Goal: Task Accomplishment & Management: Manage account settings

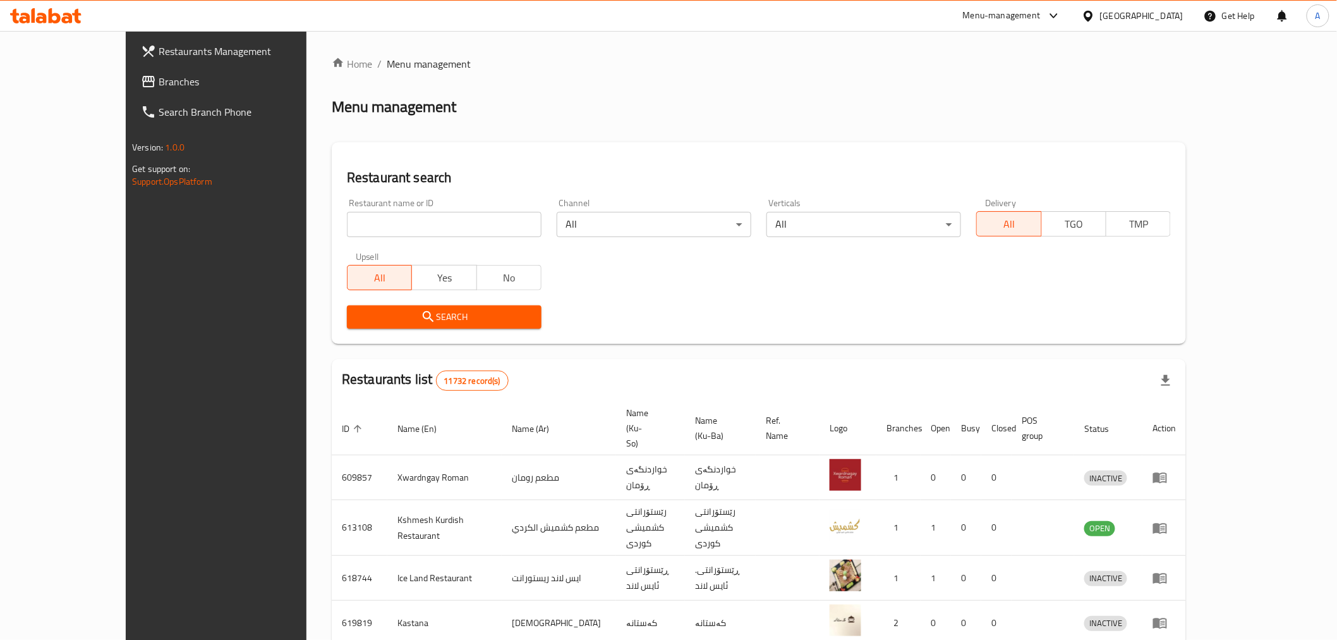
click at [368, 245] on div "Upsell All Yes No" at bounding box center [444, 271] width 210 height 53
click at [364, 242] on div "Restaurant name or ID Restaurant name or ID" at bounding box center [444, 218] width 210 height 54
click at [360, 236] on input "search" at bounding box center [444, 224] width 195 height 25
type input "y"
type input "غصن الشا"
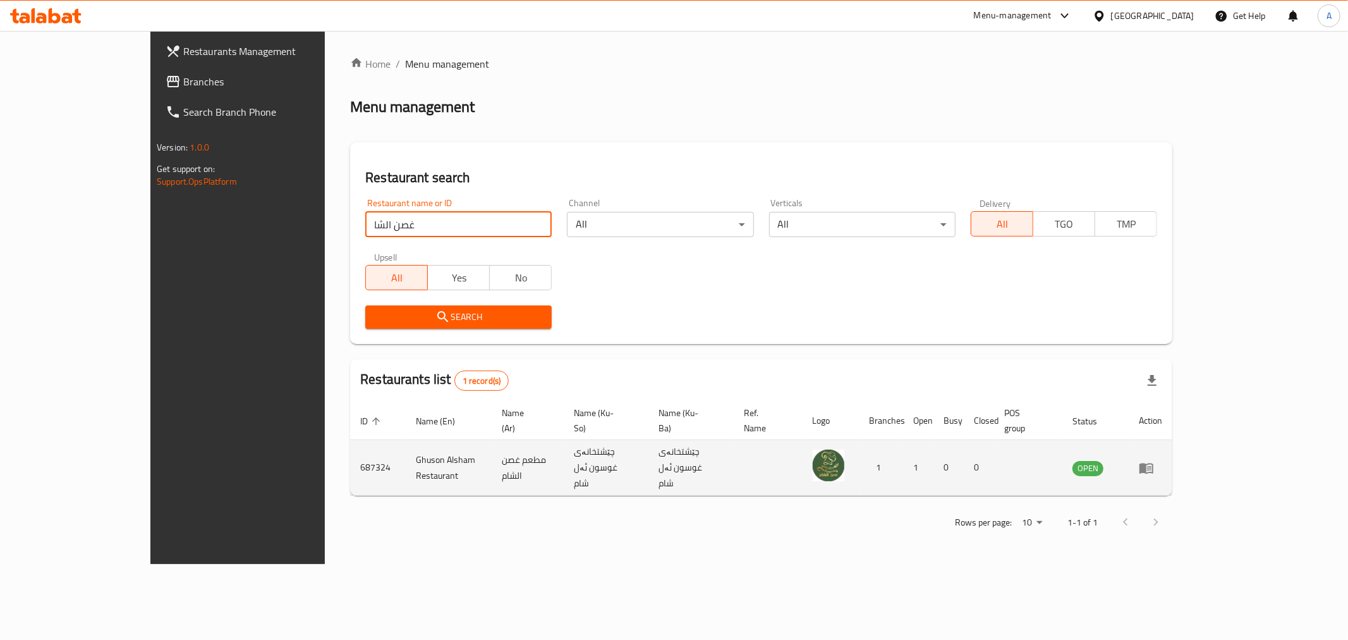
click at [1154, 460] on icon "enhanced table" at bounding box center [1146, 467] width 15 height 15
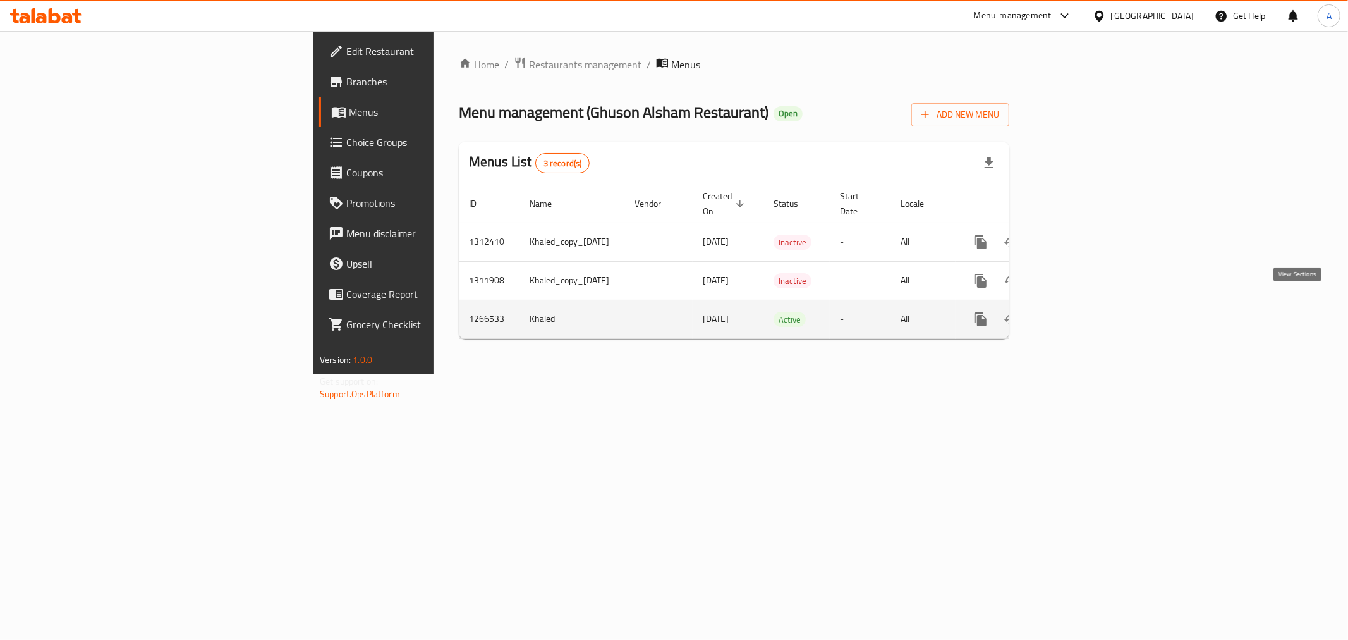
click at [1087, 304] on link "enhanced table" at bounding box center [1072, 319] width 30 height 30
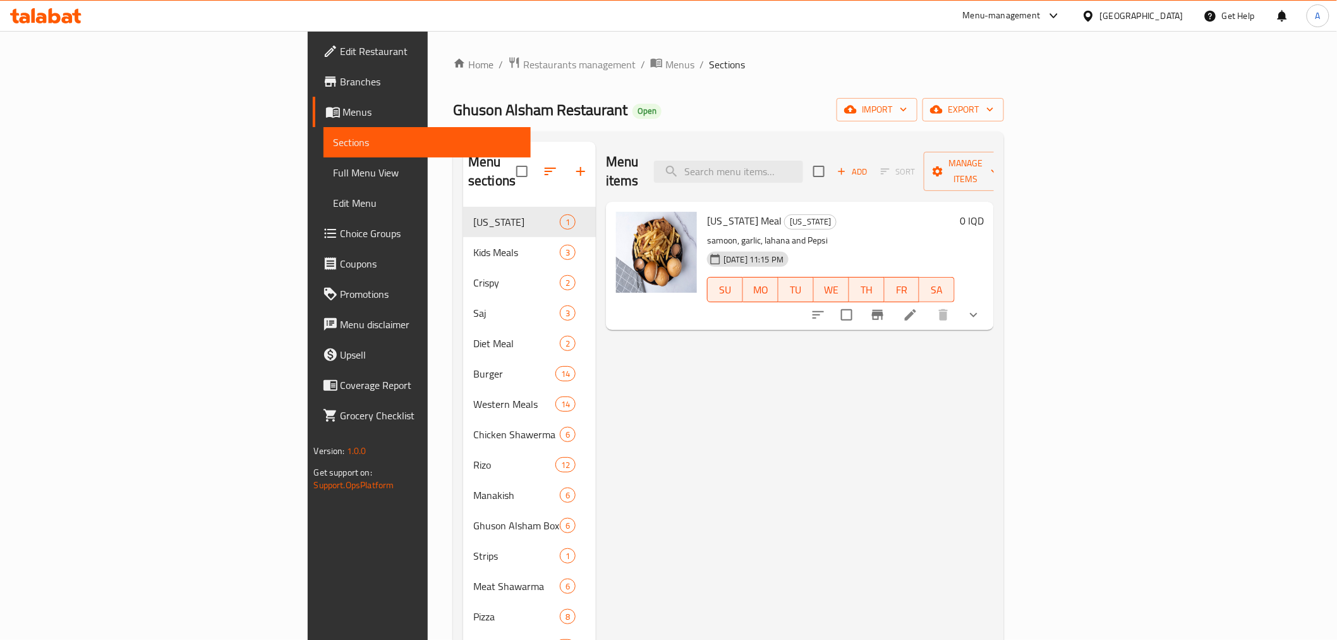
click at [453, 118] on span "Ghuson Alsham Restaurant" at bounding box center [540, 109] width 174 height 28
copy span "Ghuson Alsham Restaurant"
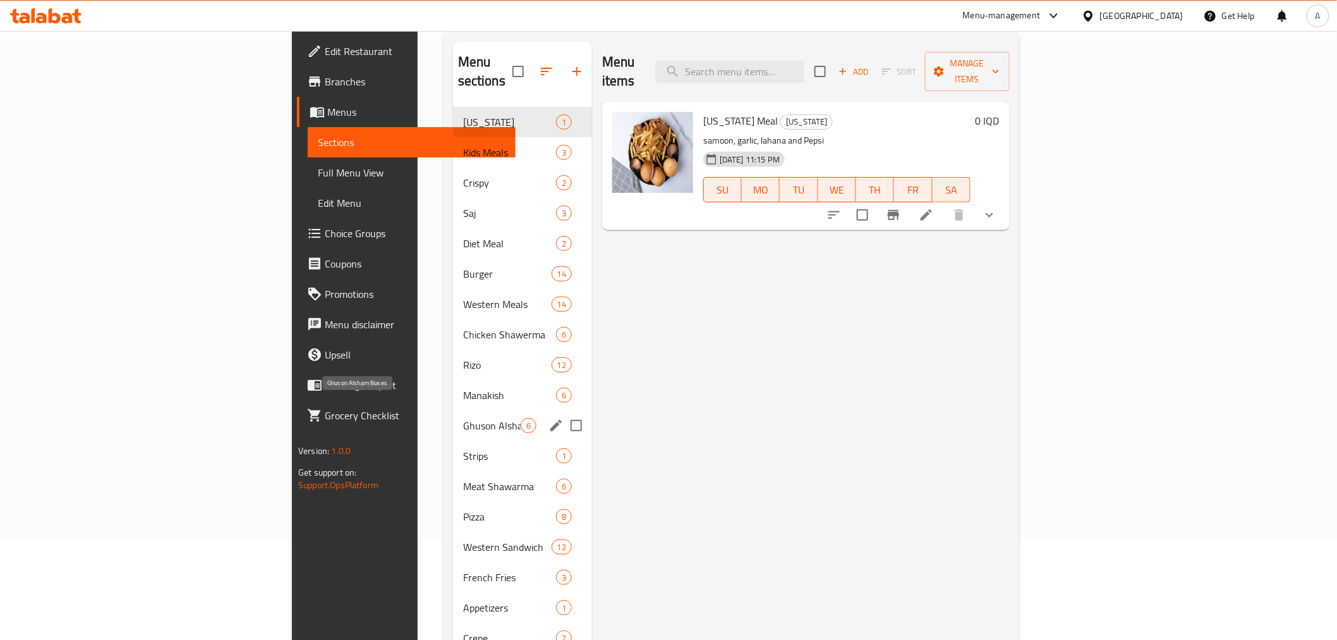
scroll to position [281, 0]
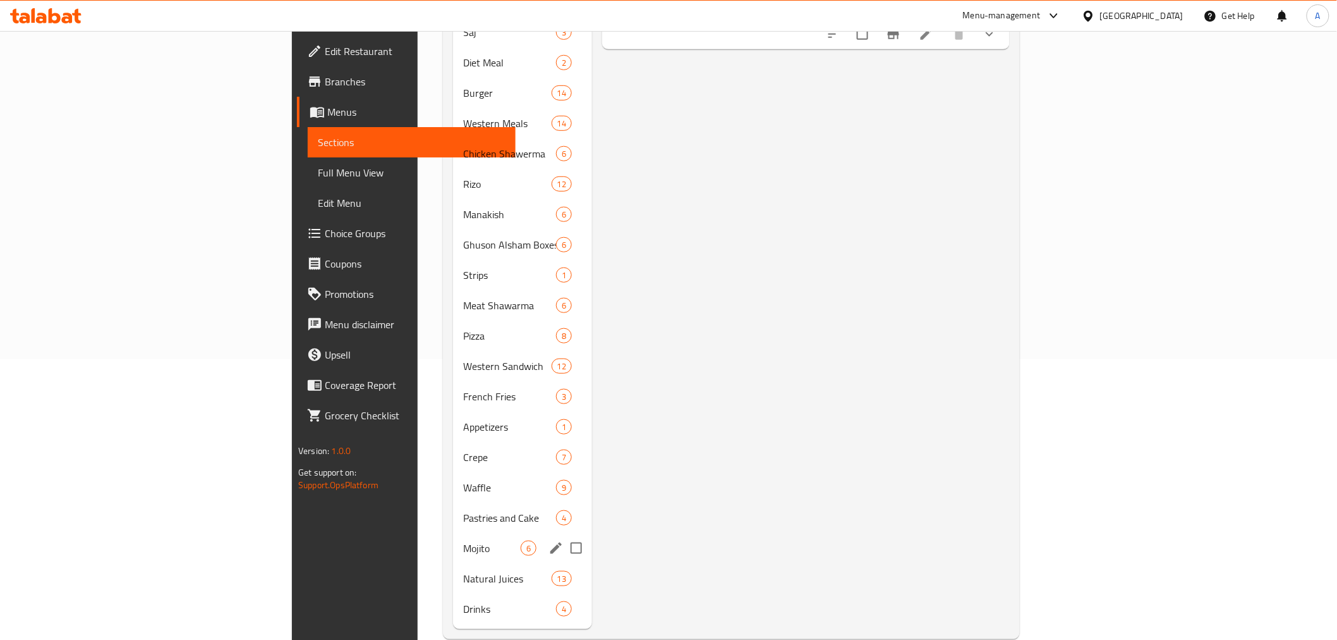
click at [453, 533] on div "Mojito 6" at bounding box center [522, 548] width 139 height 30
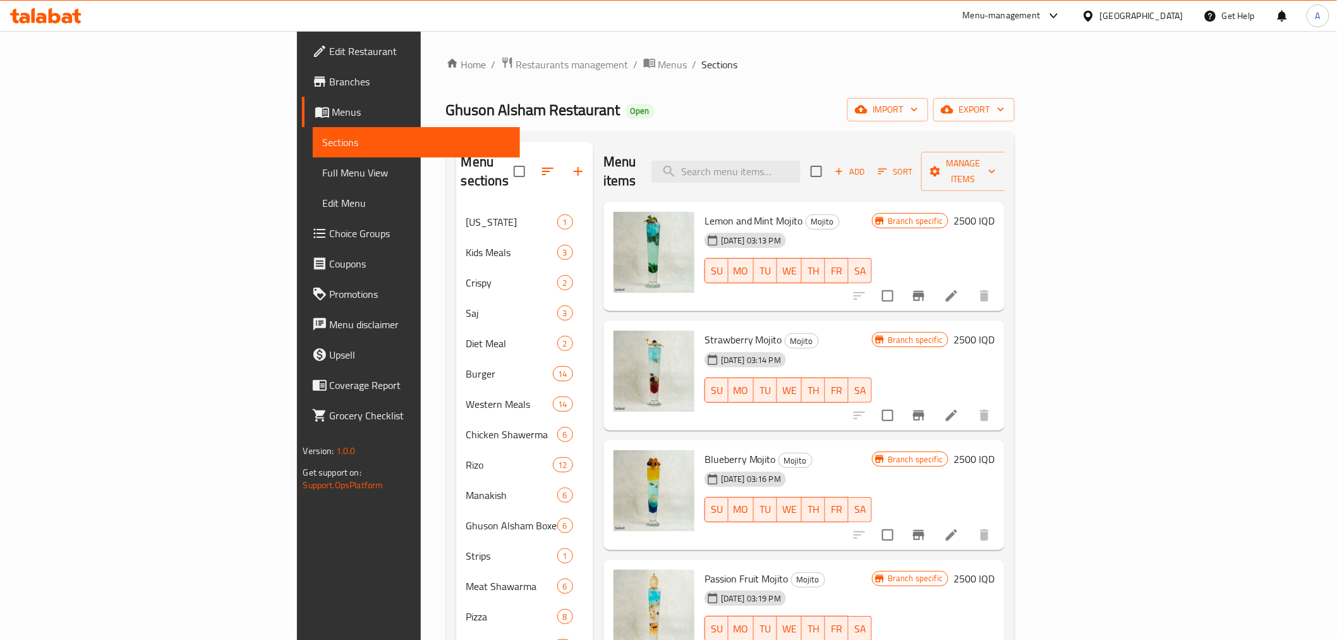
click at [659, 116] on div "Ghuson Alsham Restaurant Open import export" at bounding box center [730, 109] width 569 height 23
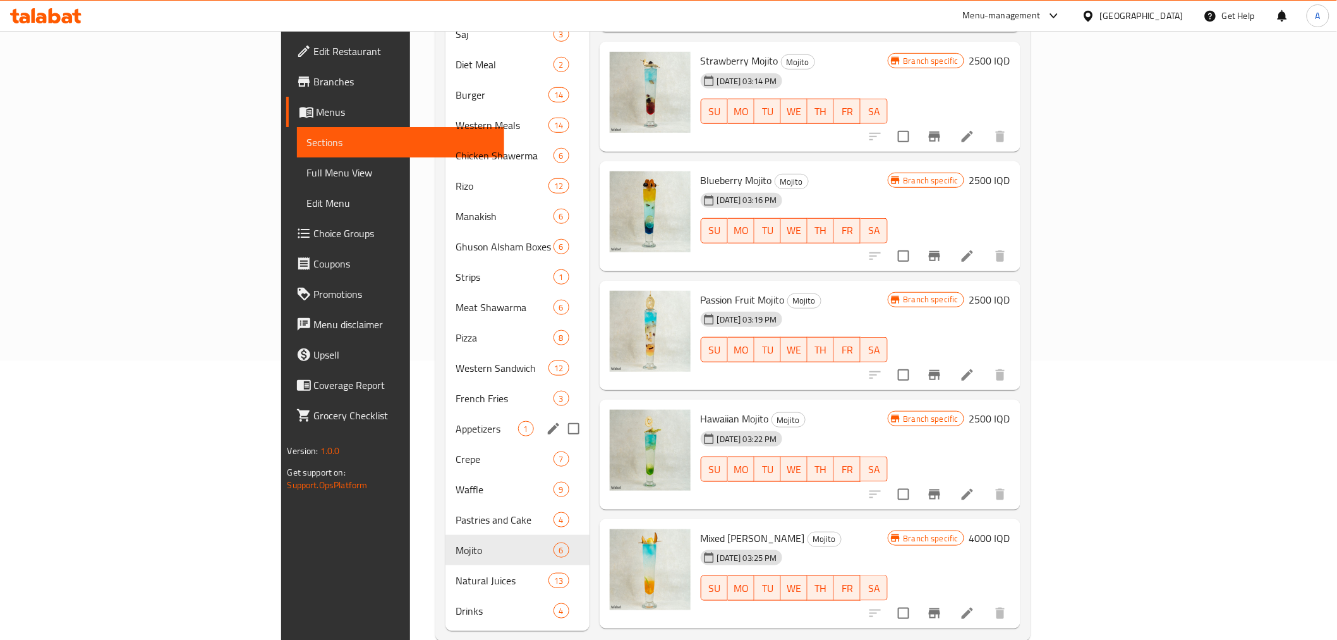
scroll to position [286, 0]
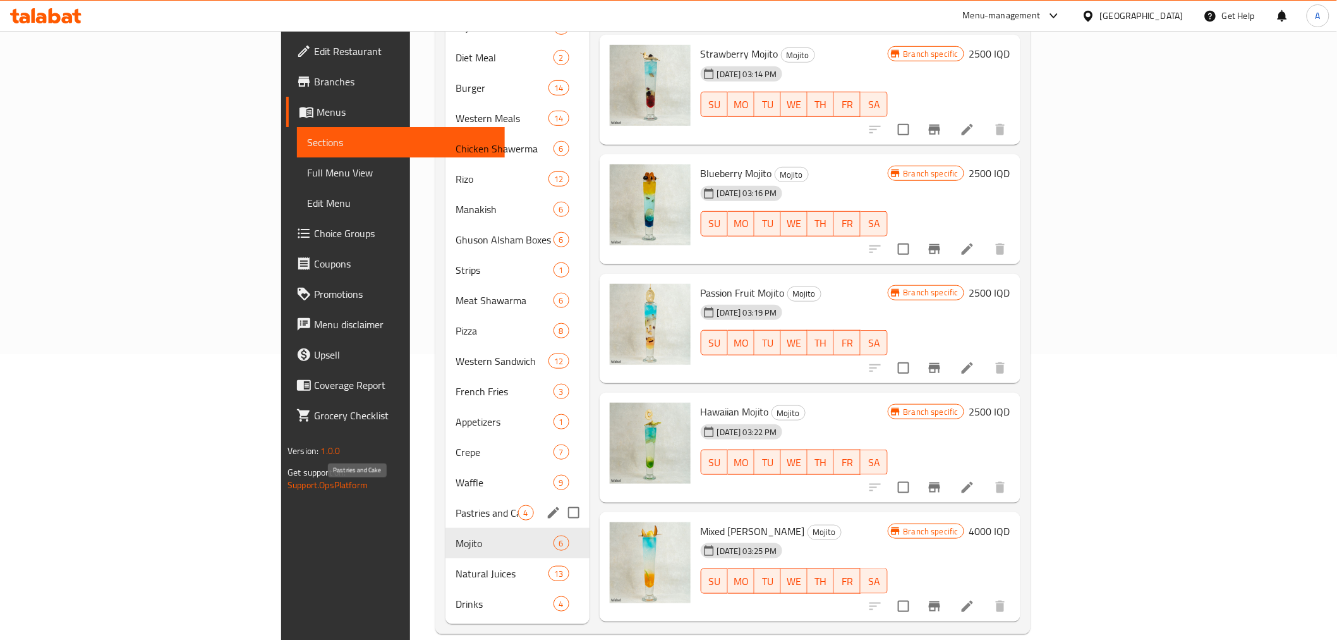
click at [456, 505] on span "Pastries and Cake" at bounding box center [487, 512] width 62 height 15
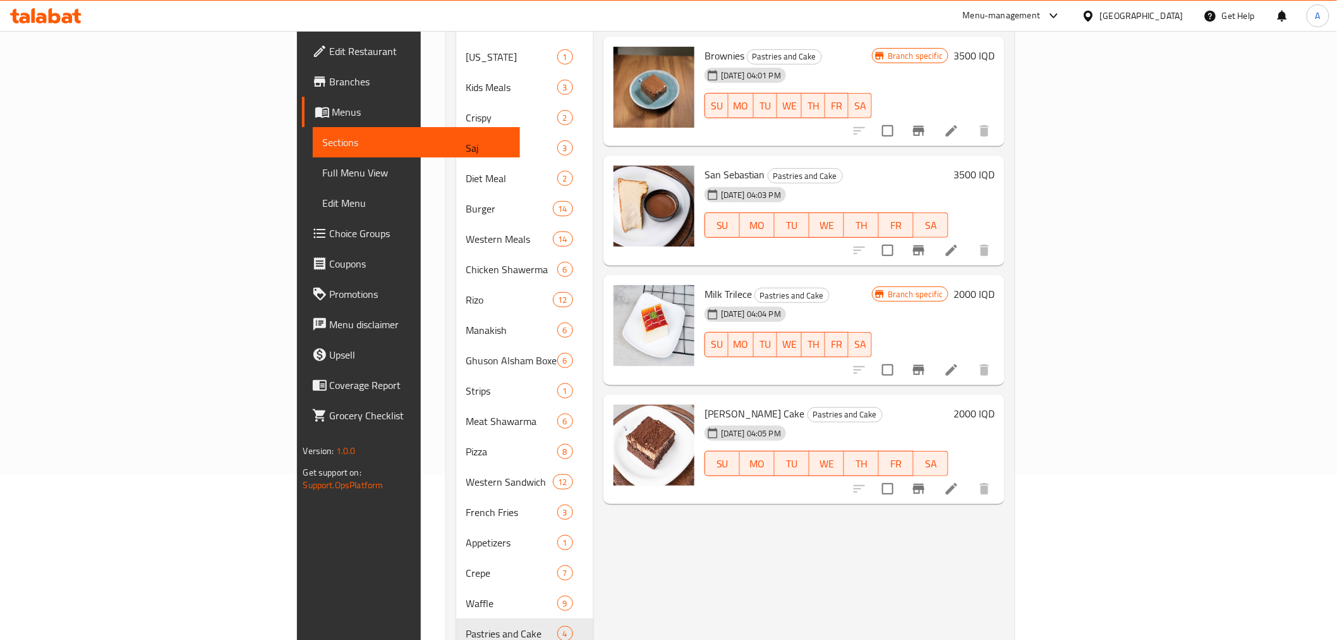
scroll to position [145, 0]
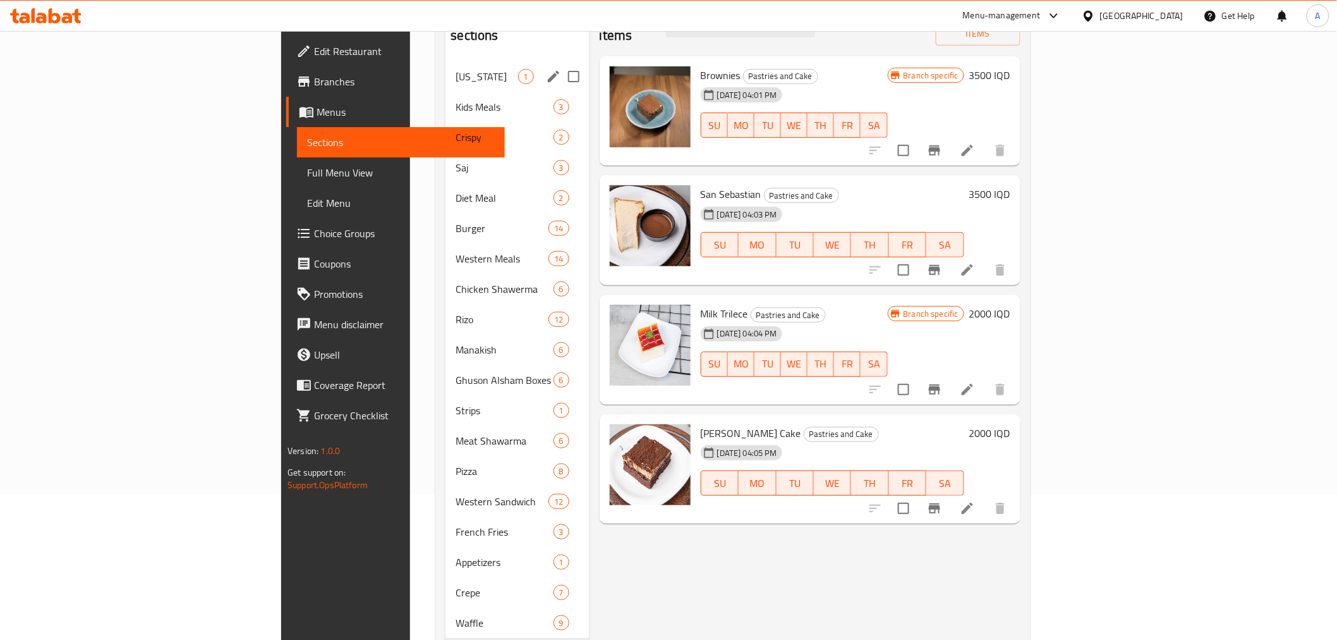
click at [446, 70] on div "Kentucky 1" at bounding box center [517, 76] width 143 height 30
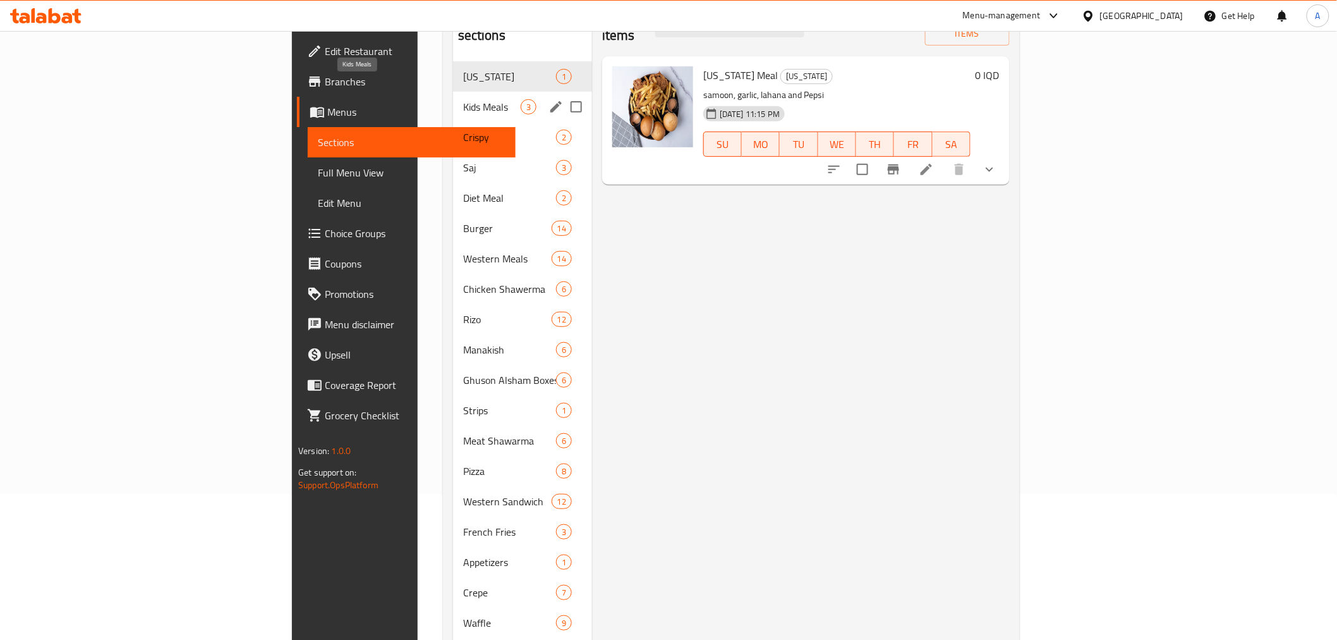
click at [463, 99] on span "Kids Meals" at bounding box center [492, 106] width 58 height 15
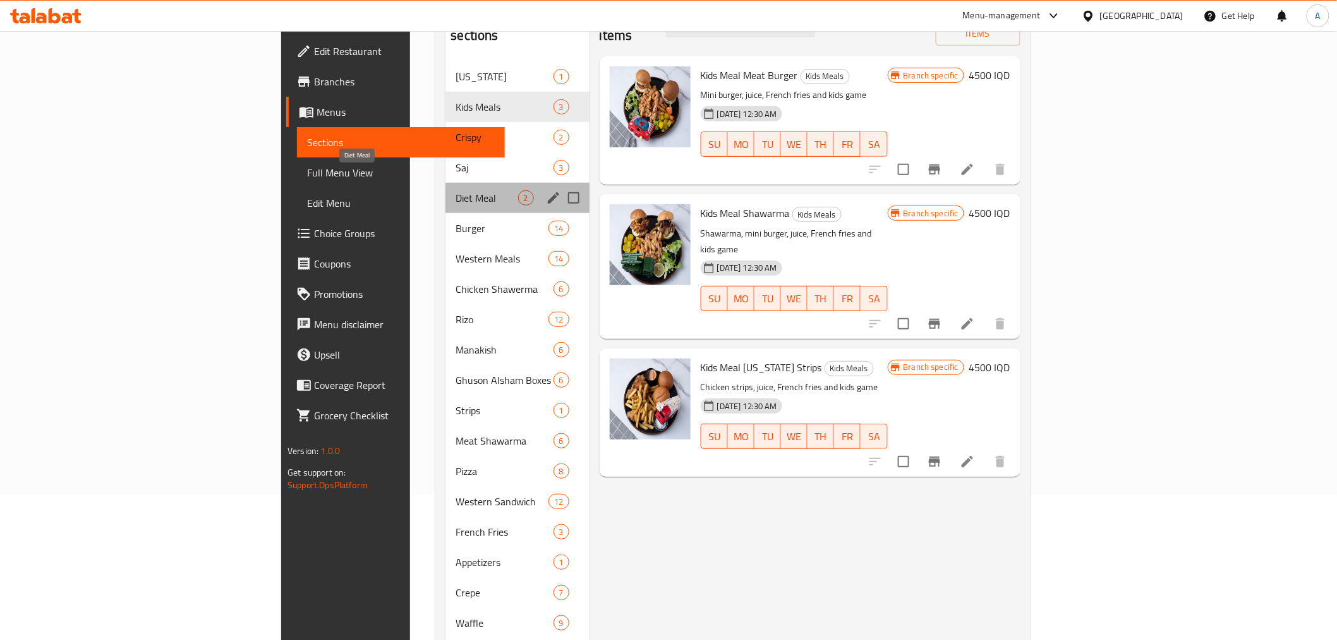
click at [456, 190] on span "Diet Meal" at bounding box center [487, 197] width 62 height 15
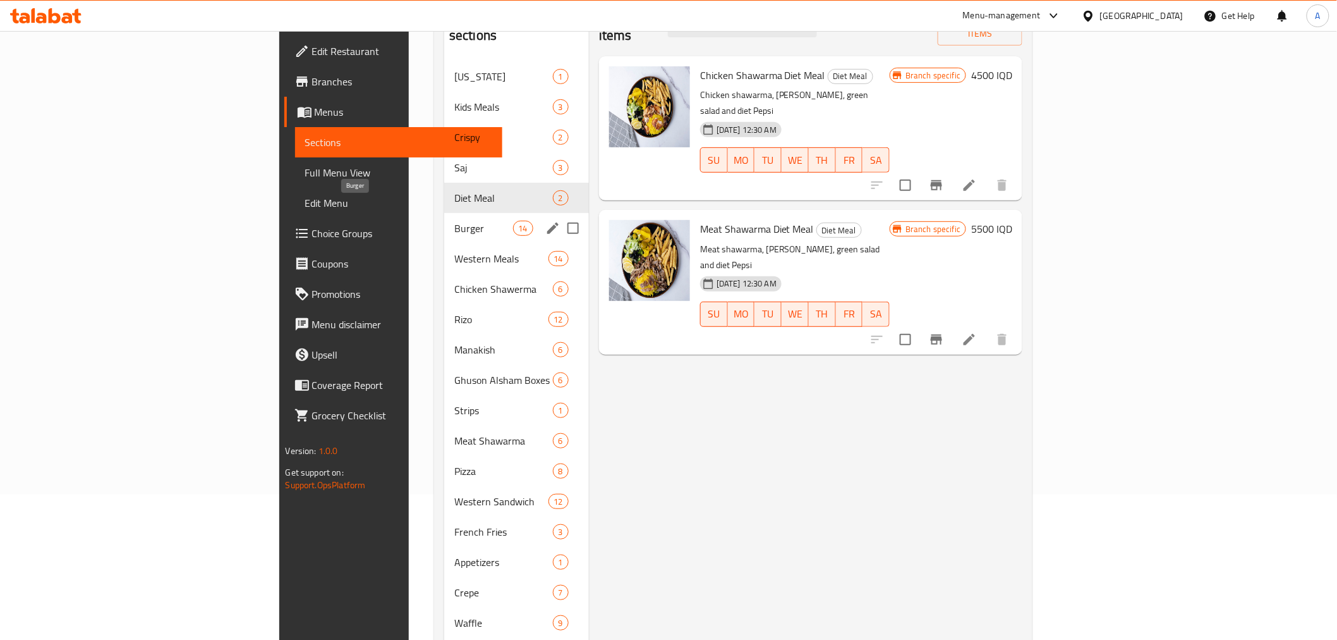
click at [454, 221] on span "Burger" at bounding box center [483, 228] width 59 height 15
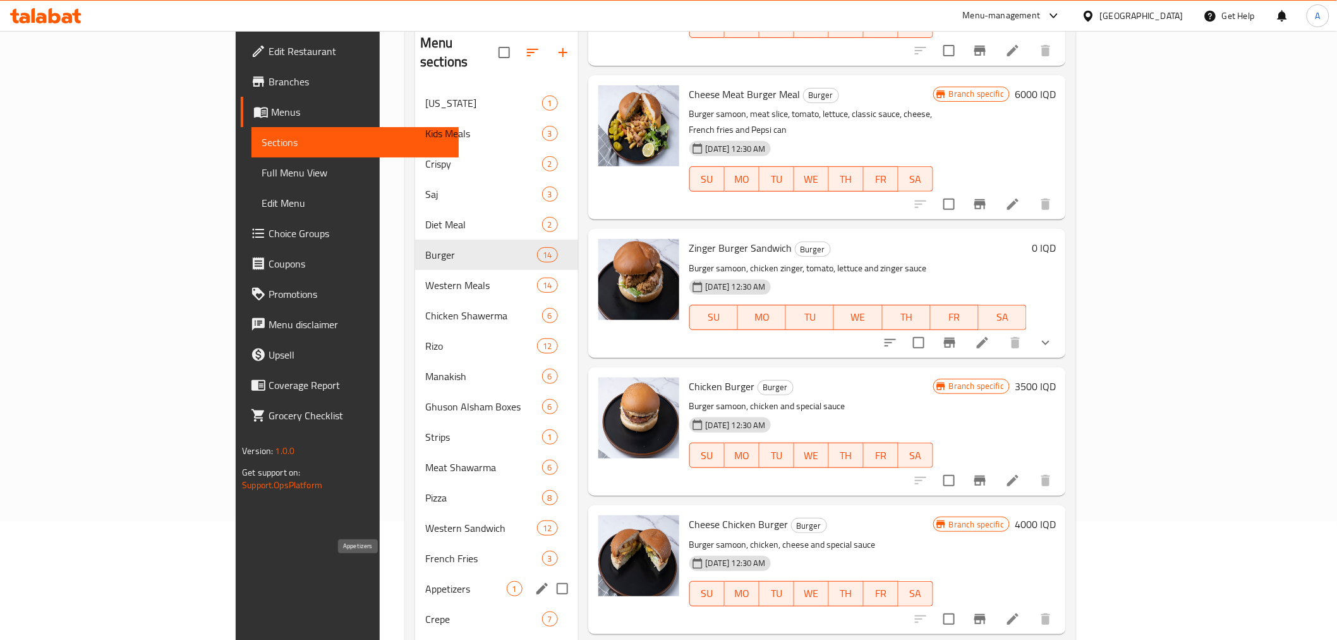
scroll to position [286, 0]
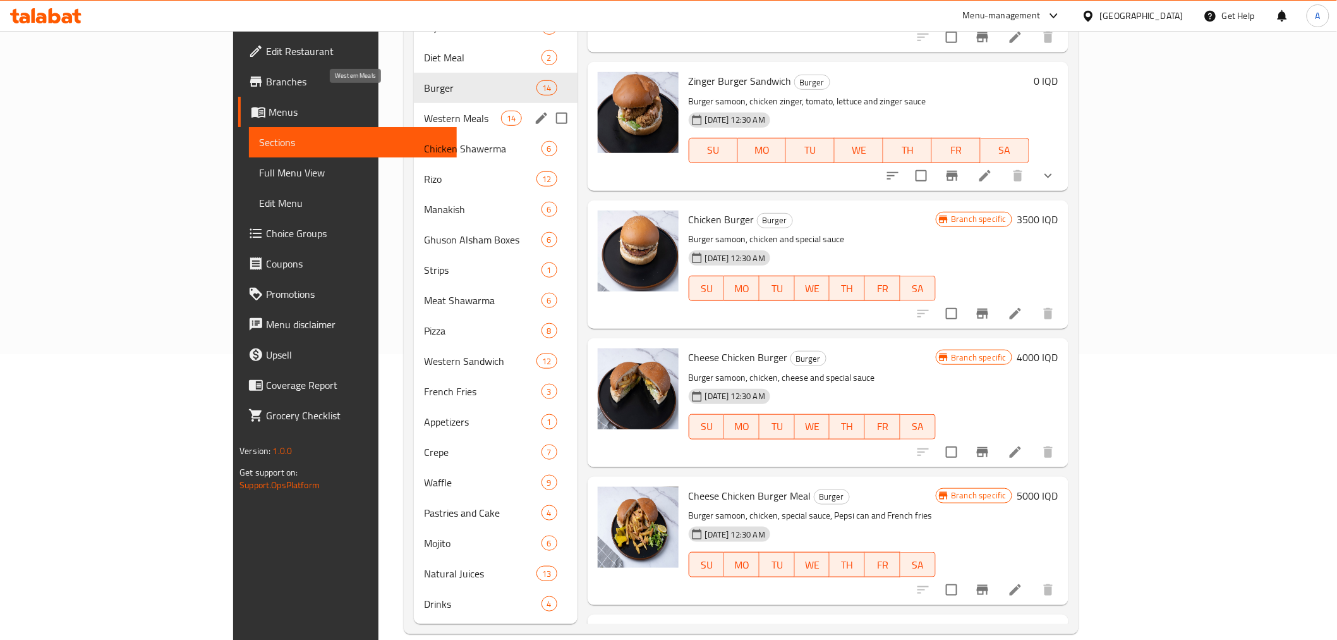
click at [424, 111] on span "Western Meals" at bounding box center [463, 118] width 78 height 15
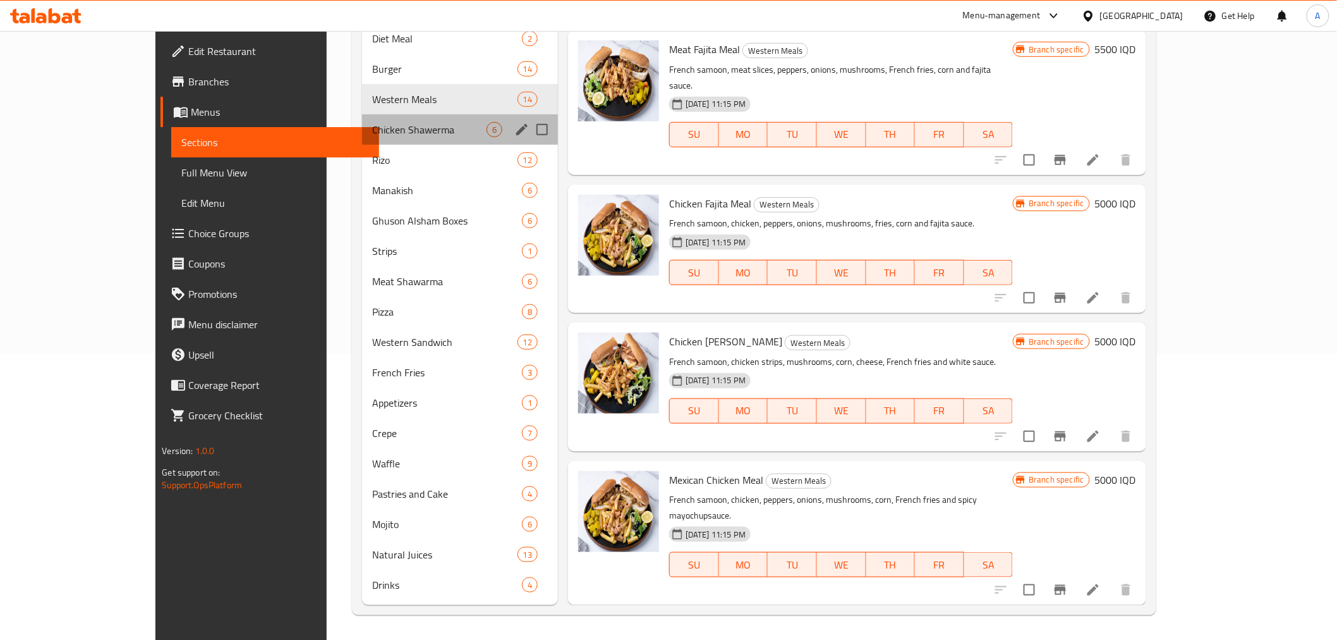
click at [362, 118] on div "Chicken Shawerma 6" at bounding box center [460, 129] width 196 height 30
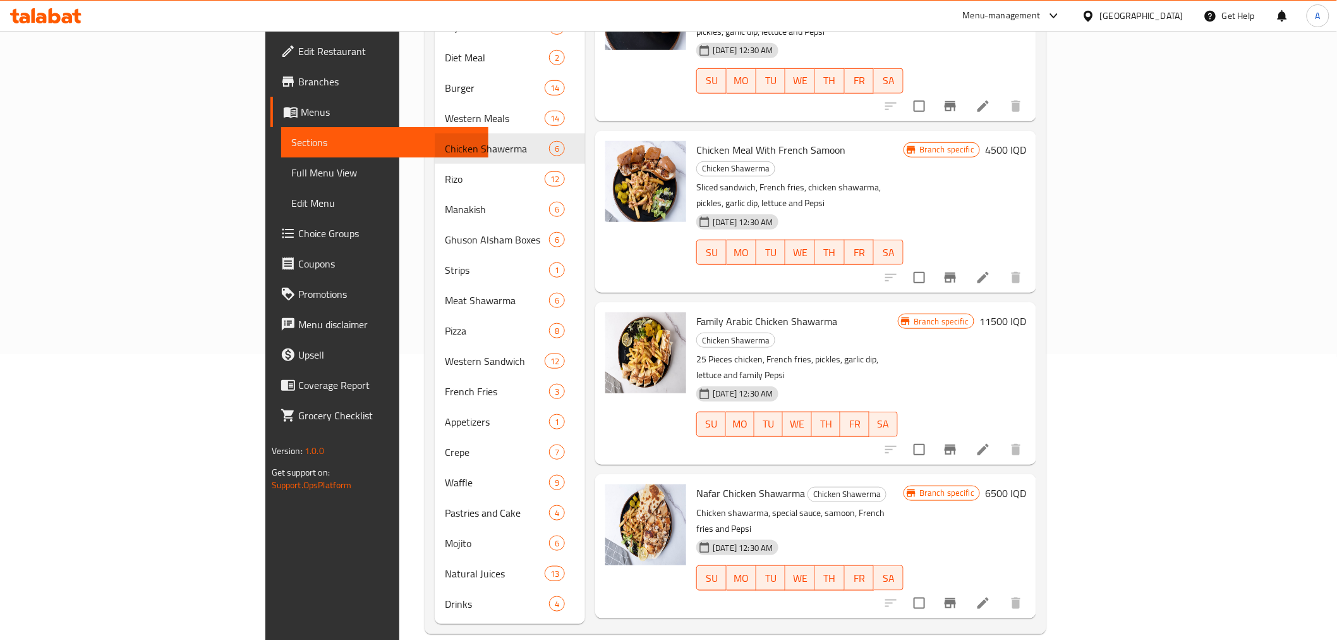
click at [595, 325] on div "Family Arabic Chicken Shawarma Chicken Shawerma 25 Pieces chicken, French fries…" at bounding box center [815, 383] width 441 height 162
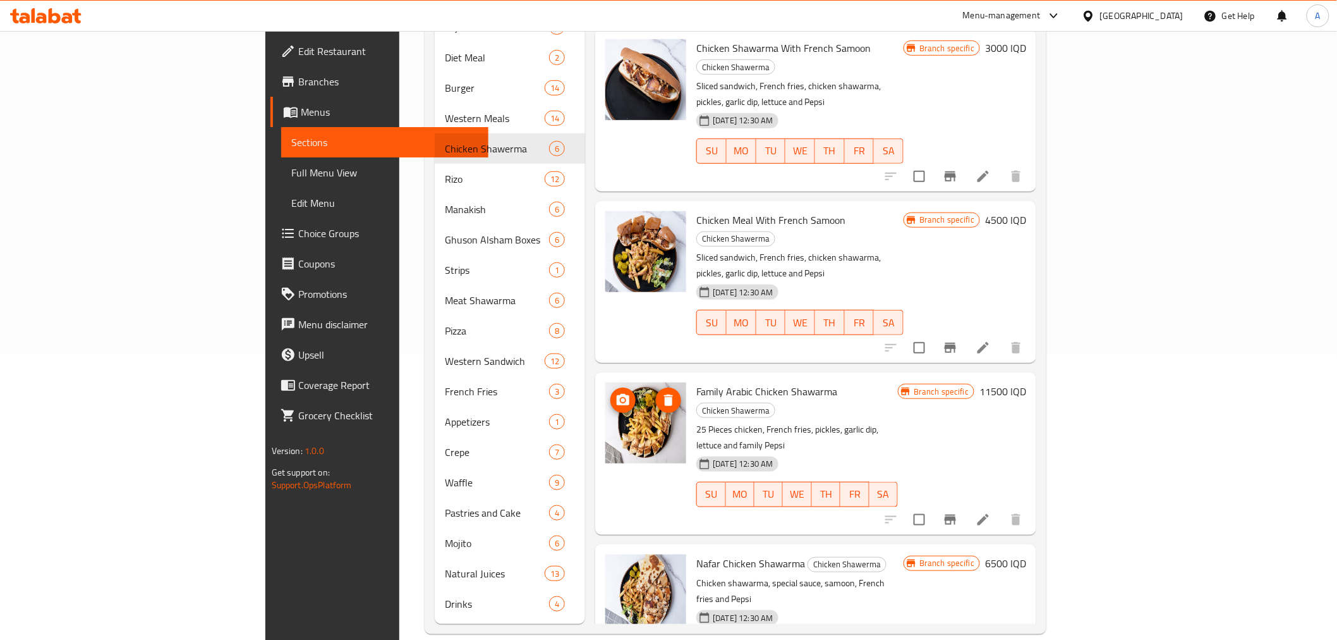
scroll to position [0, 0]
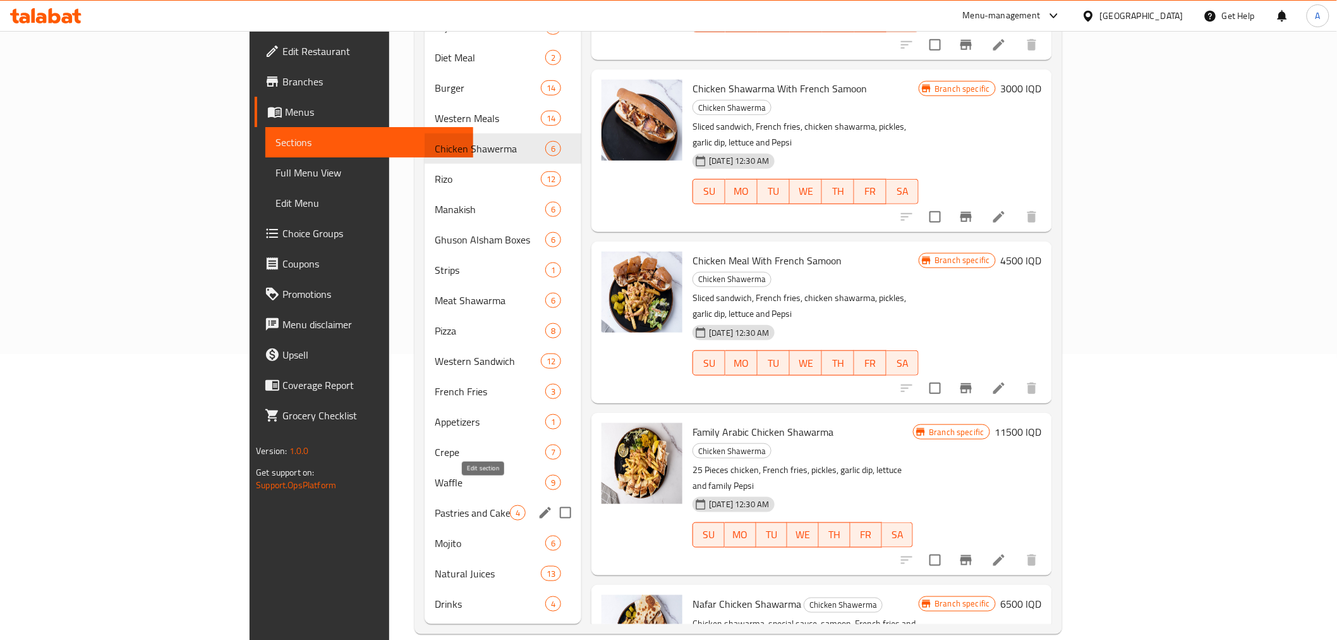
click at [540, 507] on icon "edit" at bounding box center [545, 512] width 11 height 11
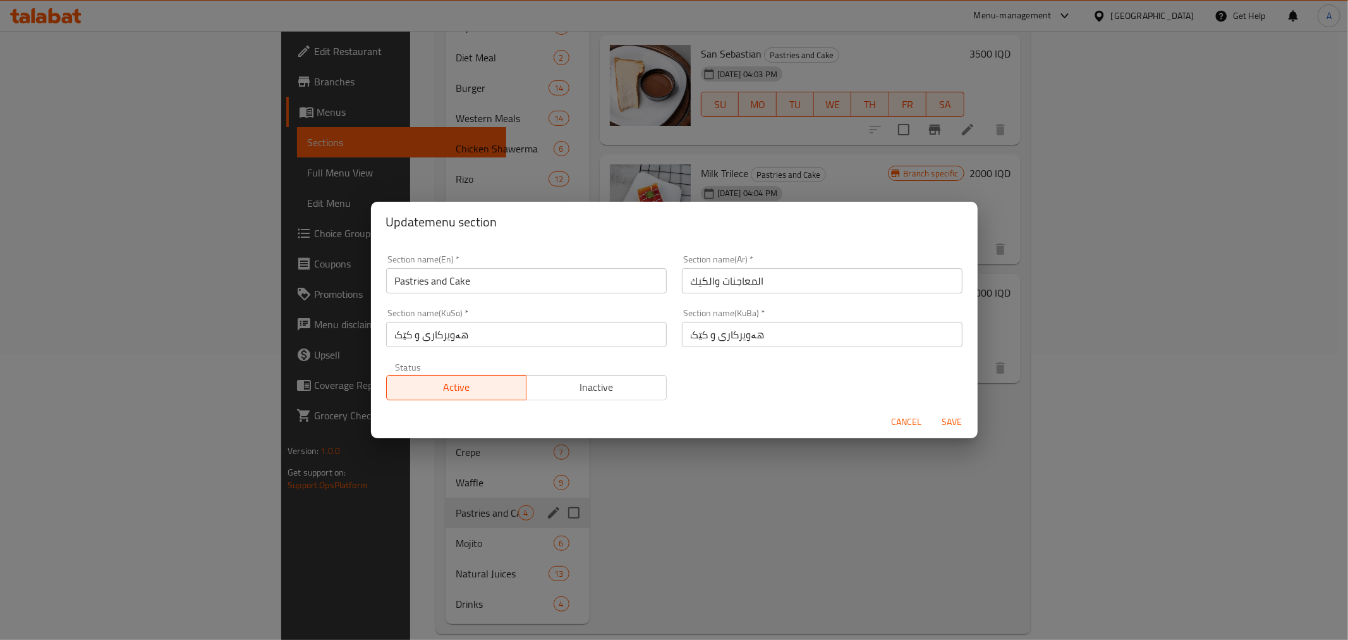
click at [452, 276] on input "Pastries and Cake" at bounding box center [526, 280] width 281 height 25
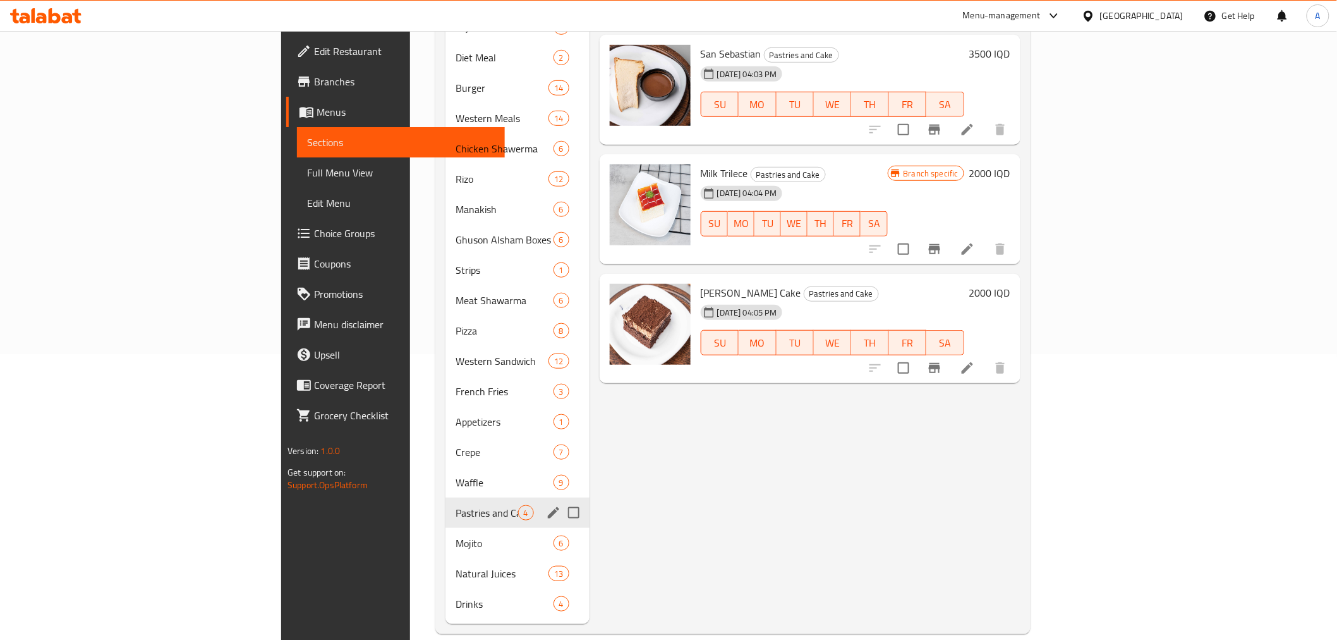
click at [548, 507] on icon "edit" at bounding box center [553, 512] width 11 height 11
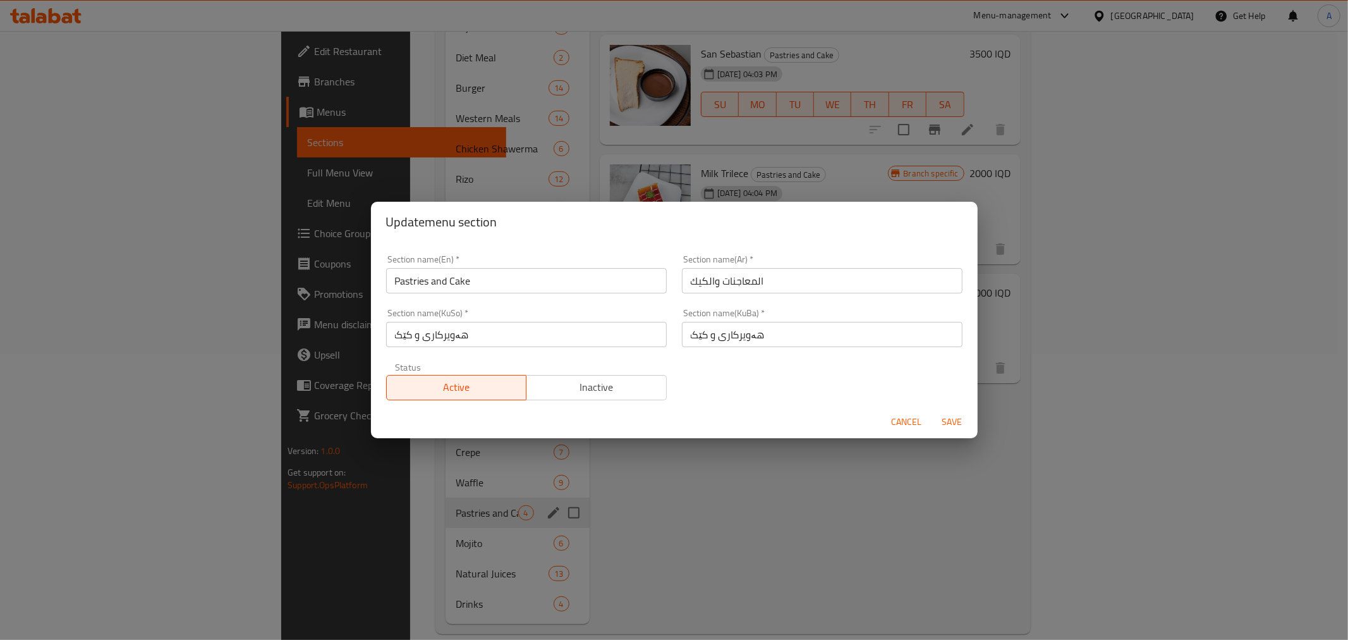
click at [460, 278] on input "Pastries and Cake" at bounding box center [526, 280] width 281 height 25
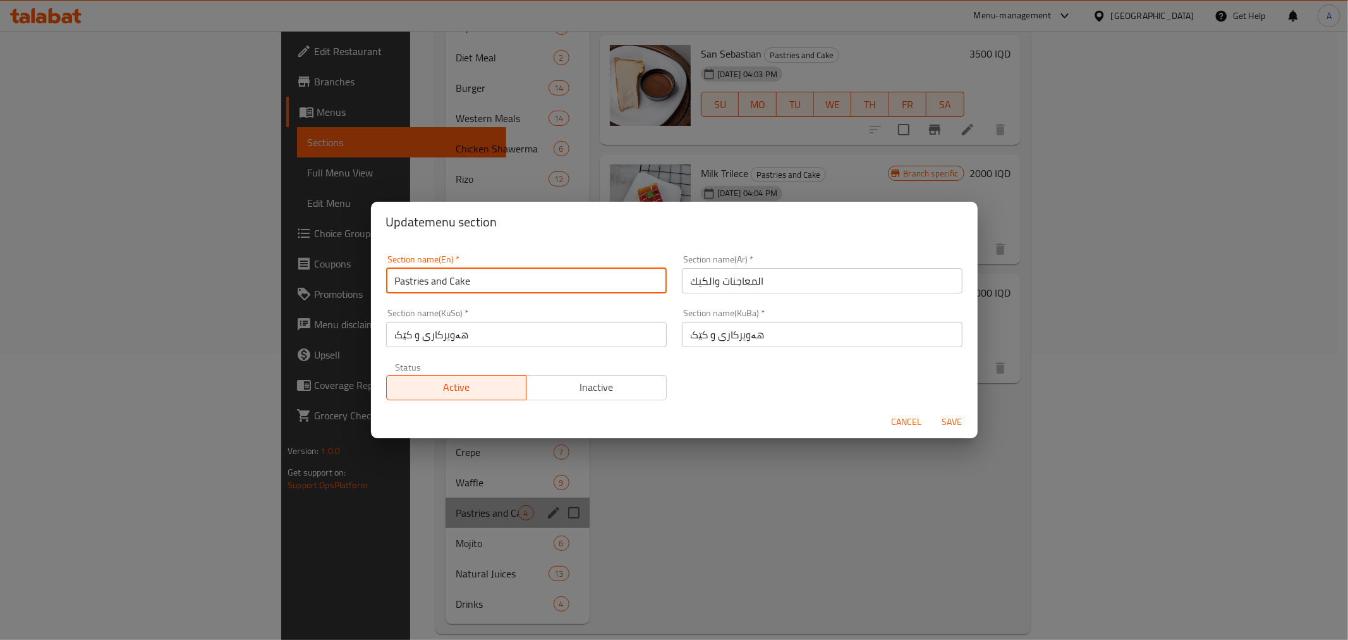
click at [460, 278] on input "Pastries and Cake" at bounding box center [526, 280] width 281 height 25
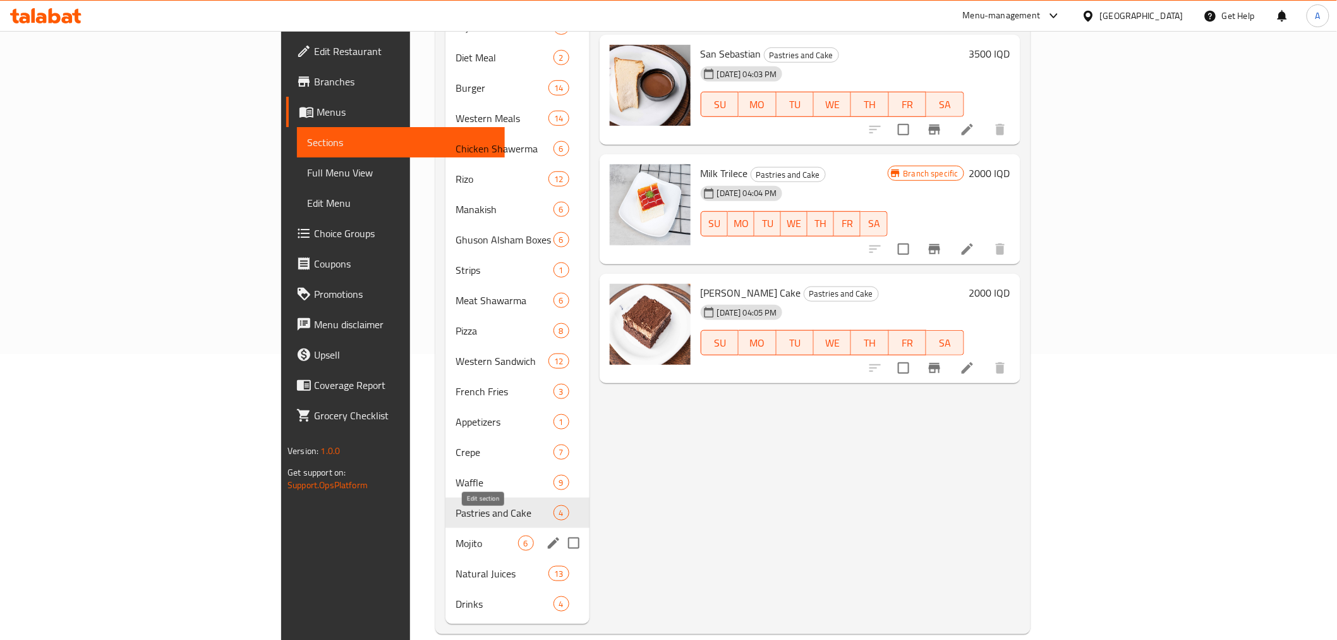
click at [546, 535] on icon "edit" at bounding box center [553, 542] width 15 height 15
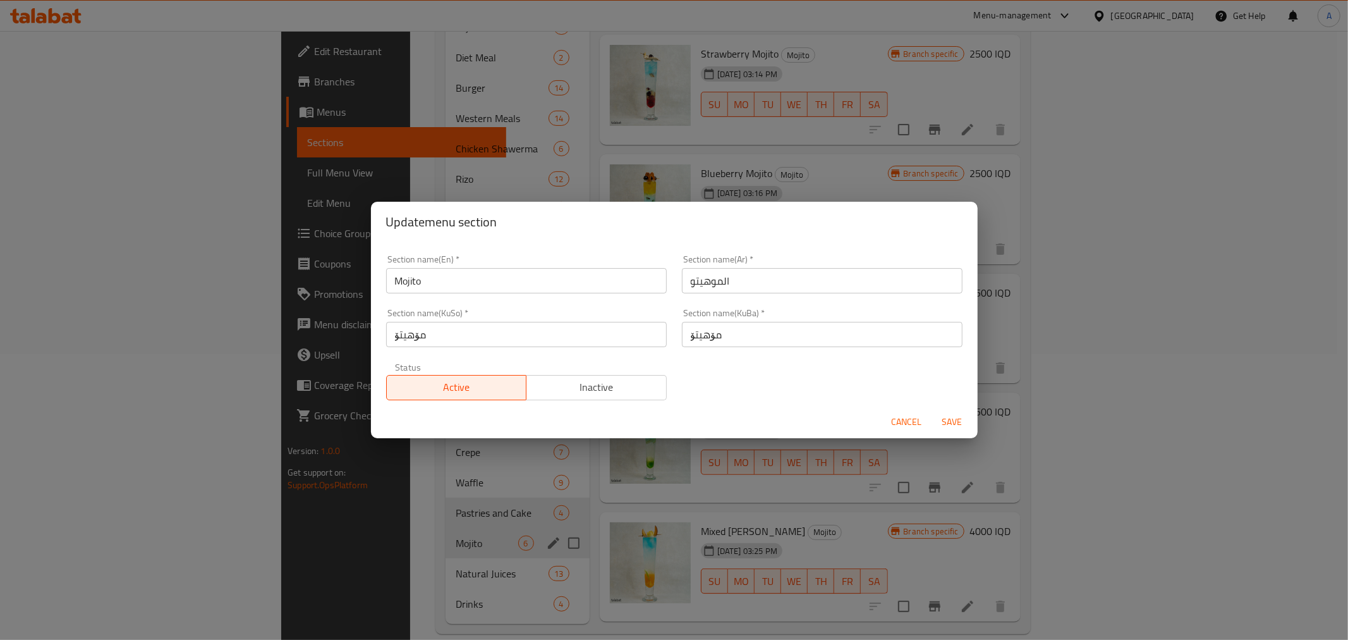
click at [449, 279] on input "Mojito" at bounding box center [526, 280] width 281 height 25
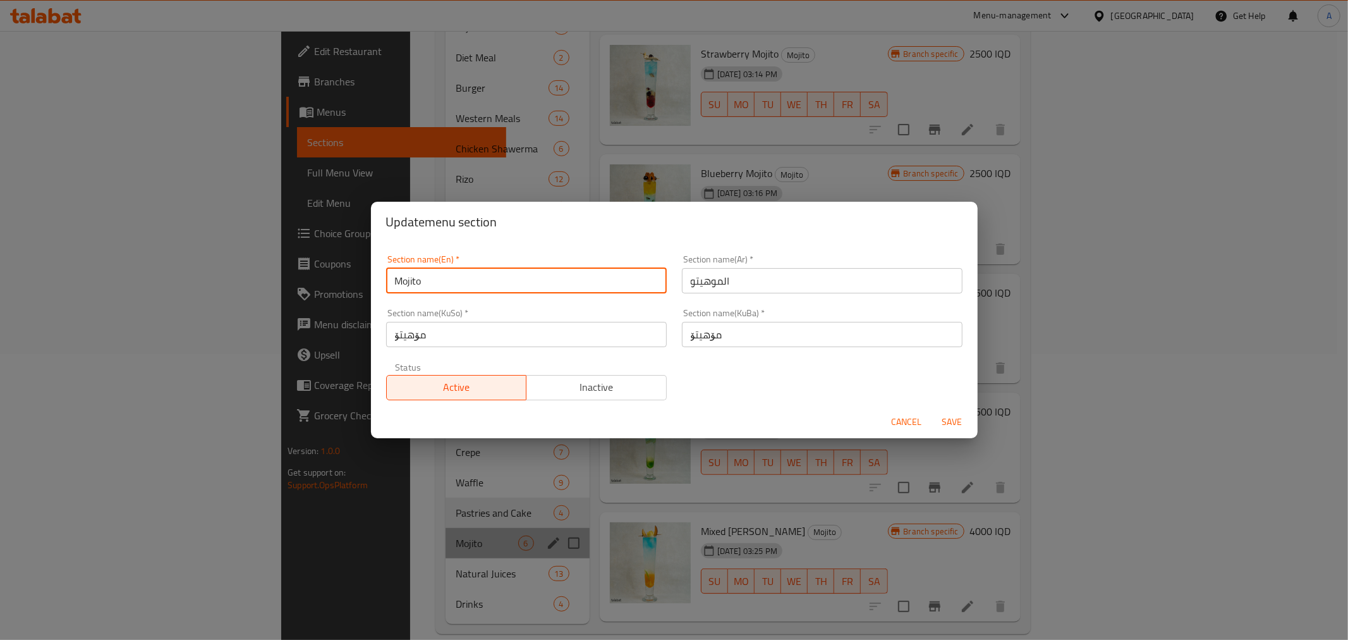
click at [449, 279] on input "Mojito" at bounding box center [526, 280] width 281 height 25
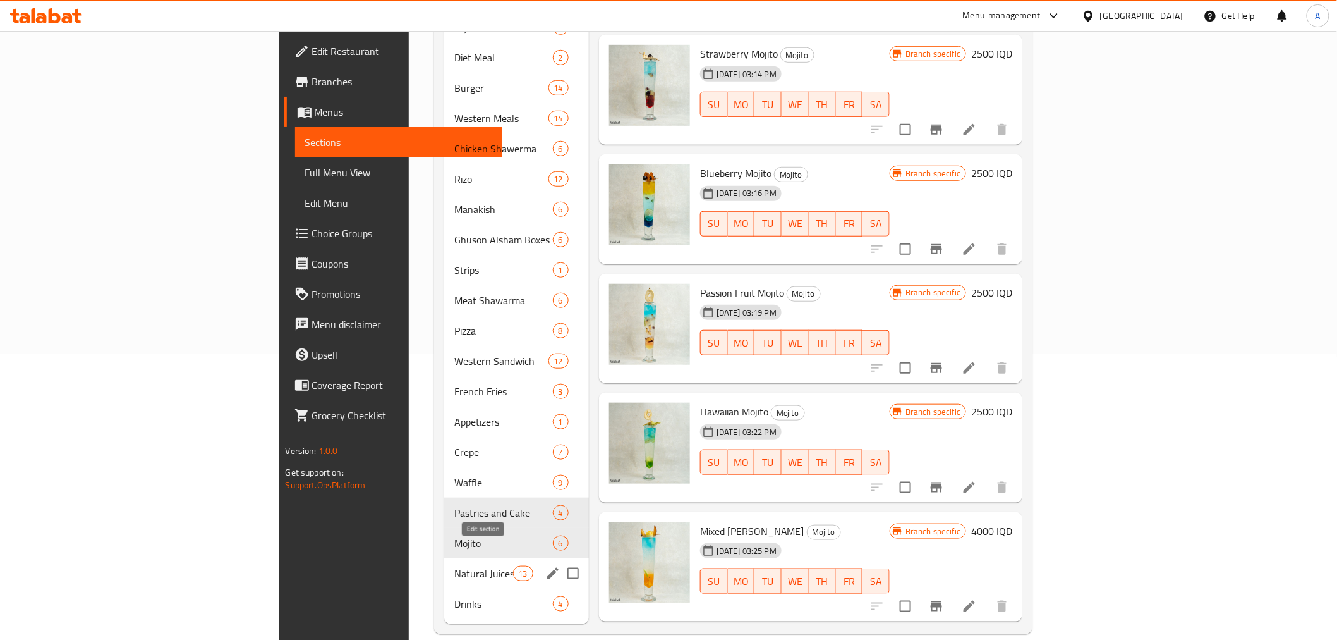
click at [545, 566] on icon "edit" at bounding box center [552, 573] width 15 height 15
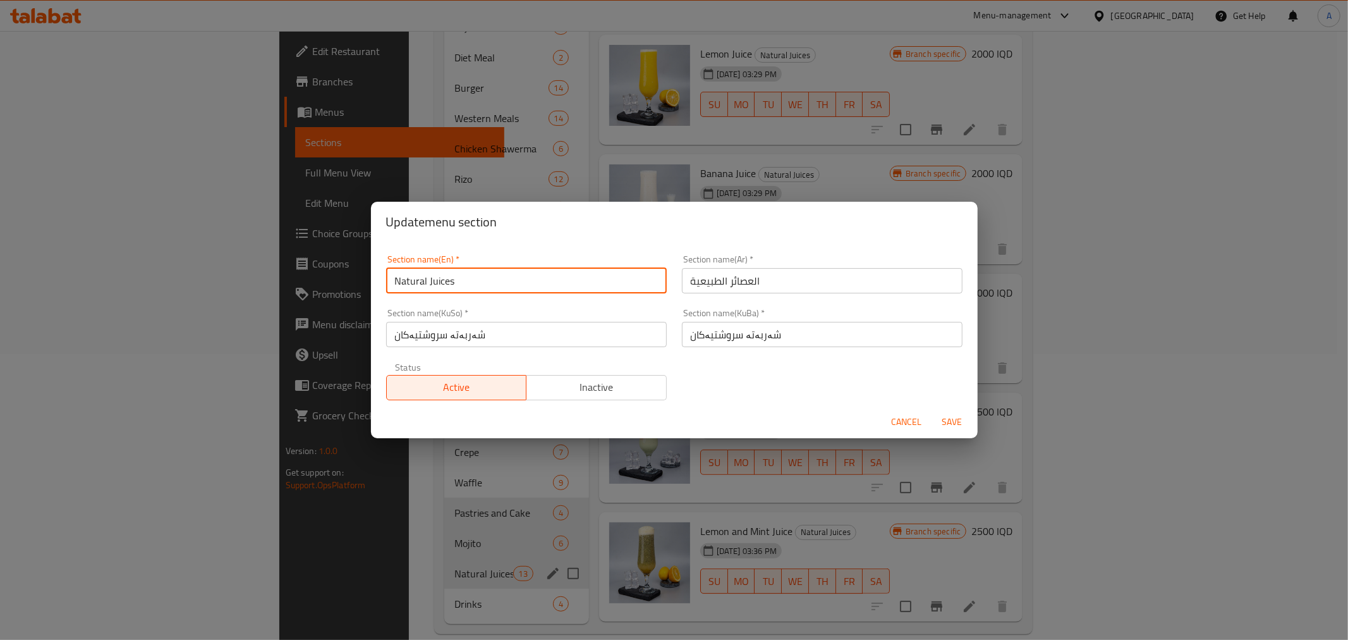
click at [463, 279] on input "Natural Juices" at bounding box center [526, 280] width 281 height 25
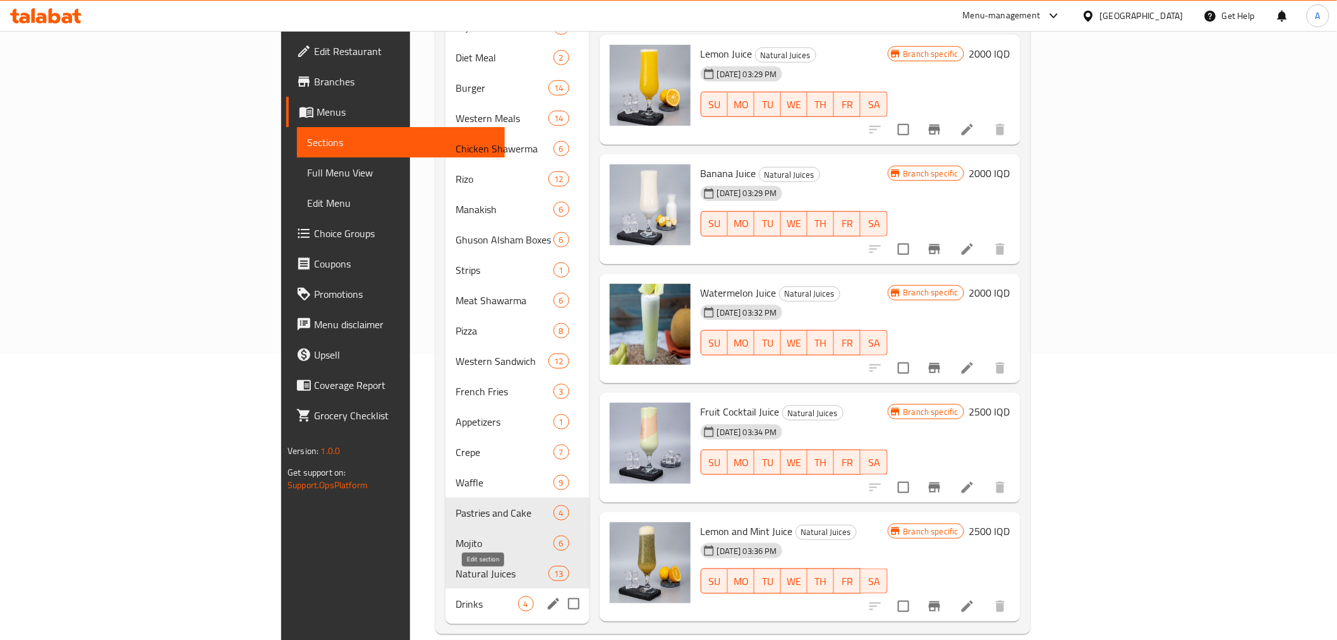
click at [546, 596] on icon "edit" at bounding box center [553, 603] width 15 height 15
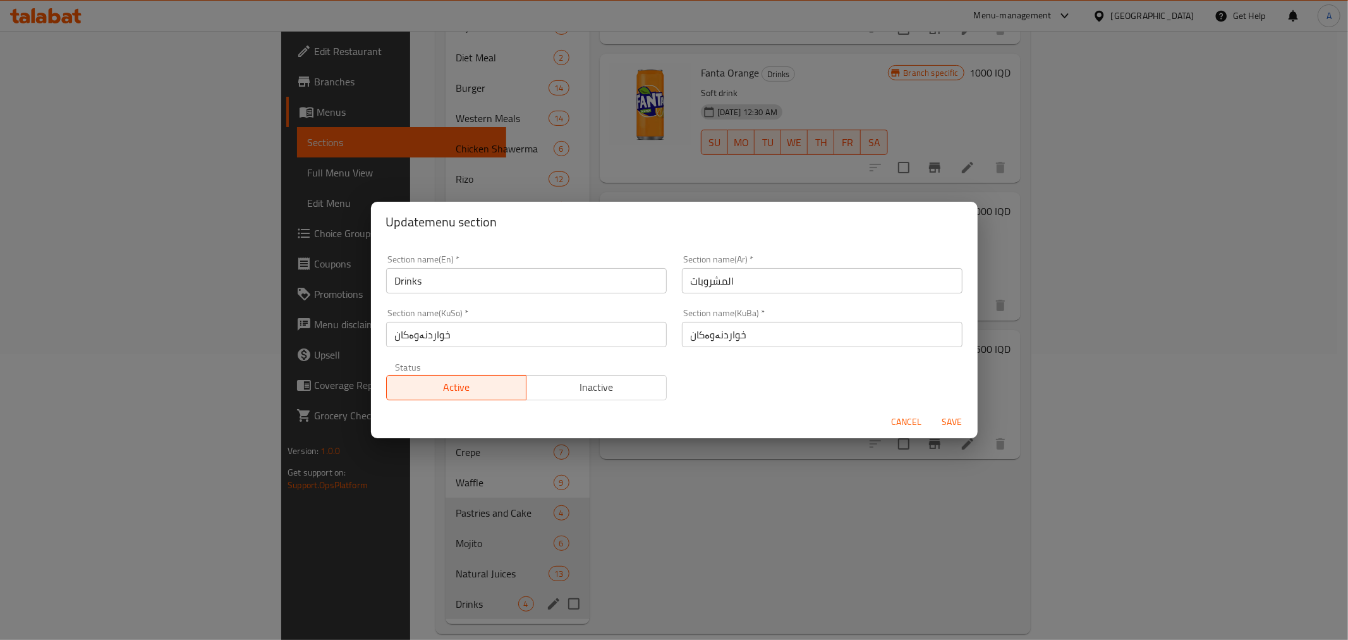
click at [901, 421] on span "Cancel" at bounding box center [907, 422] width 30 height 16
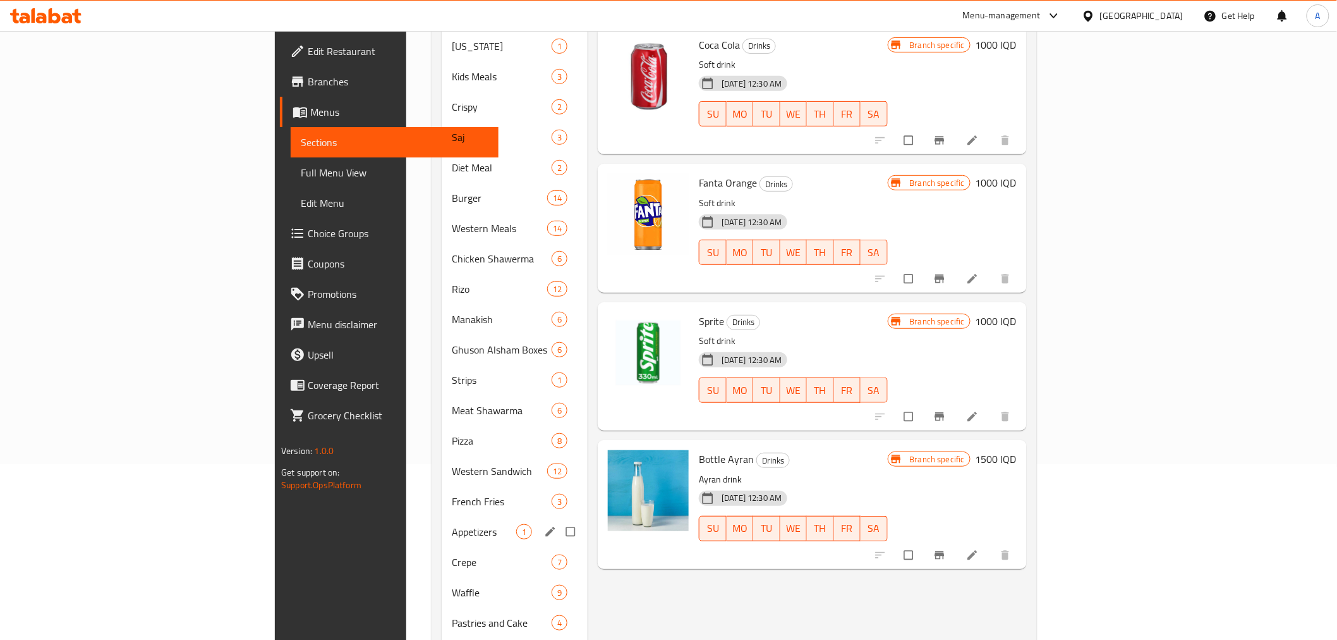
scroll to position [281, 0]
